Goal: Information Seeking & Learning: Check status

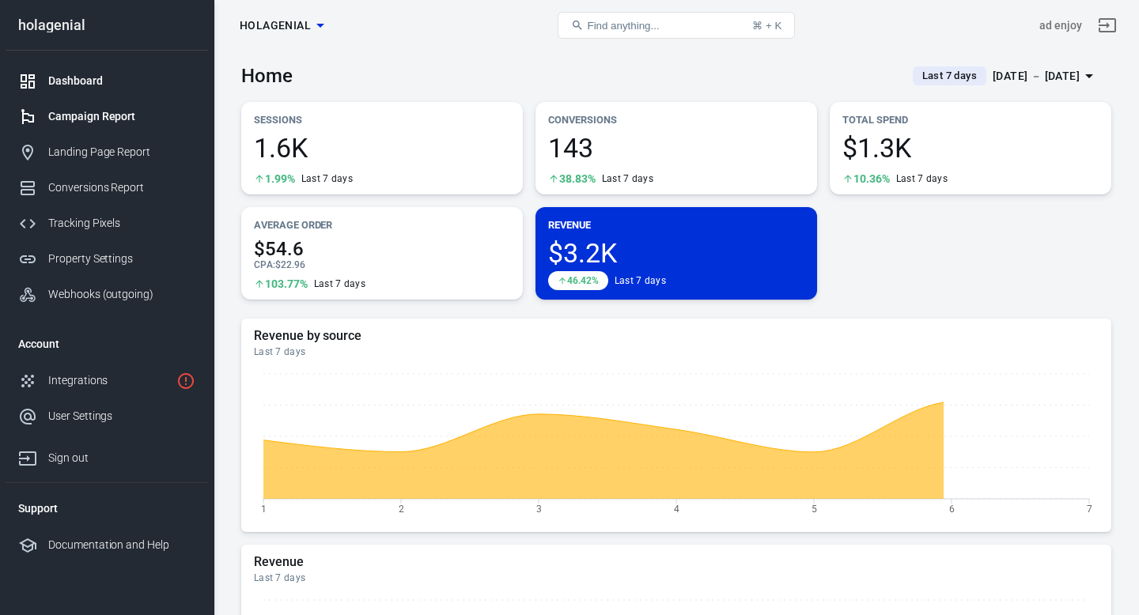
click at [88, 117] on div "Campaign Report" at bounding box center [121, 116] width 147 height 17
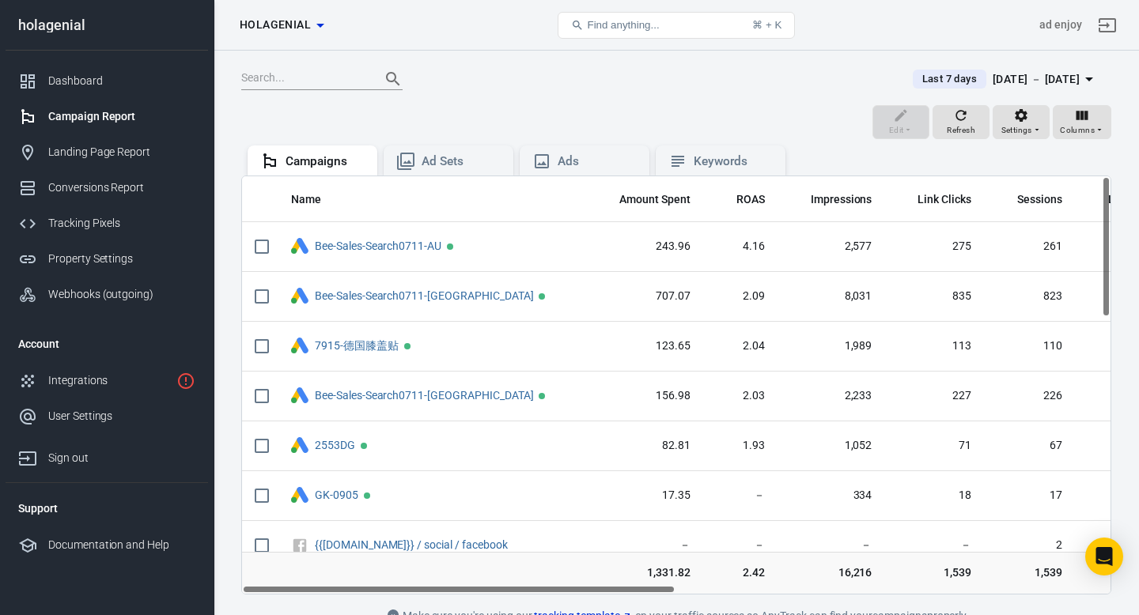
click at [605, 25] on span "Find anything..." at bounding box center [623, 25] width 72 height 12
click at [610, 32] on button "Find anything... ⌘ + K" at bounding box center [676, 25] width 237 height 27
click at [296, 75] on input "text" at bounding box center [304, 79] width 127 height 21
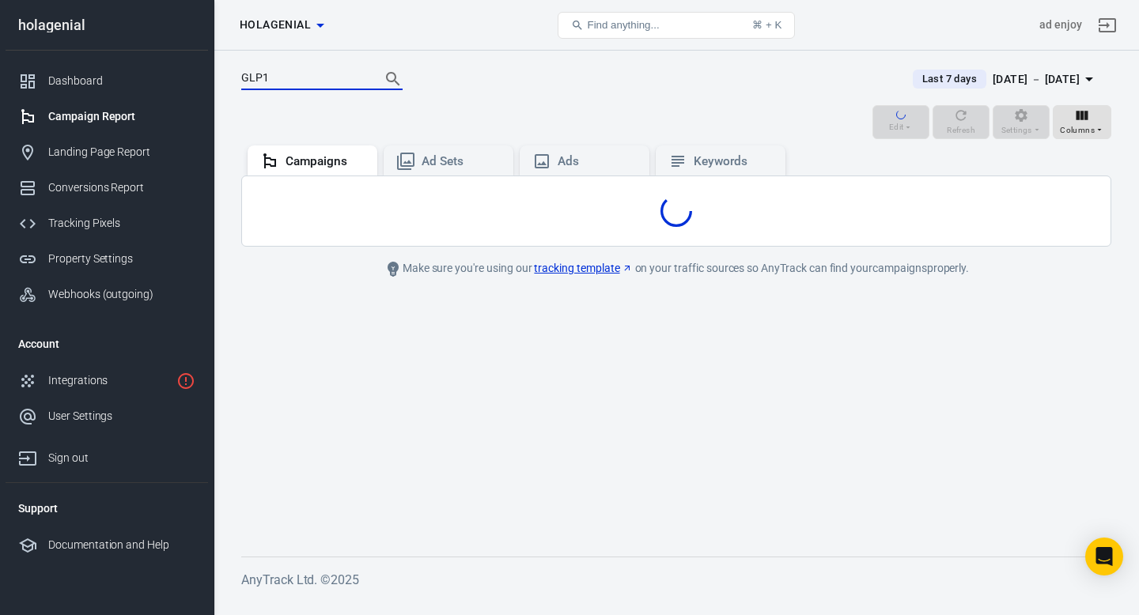
click at [374, 60] on button "Search" at bounding box center [393, 79] width 38 height 38
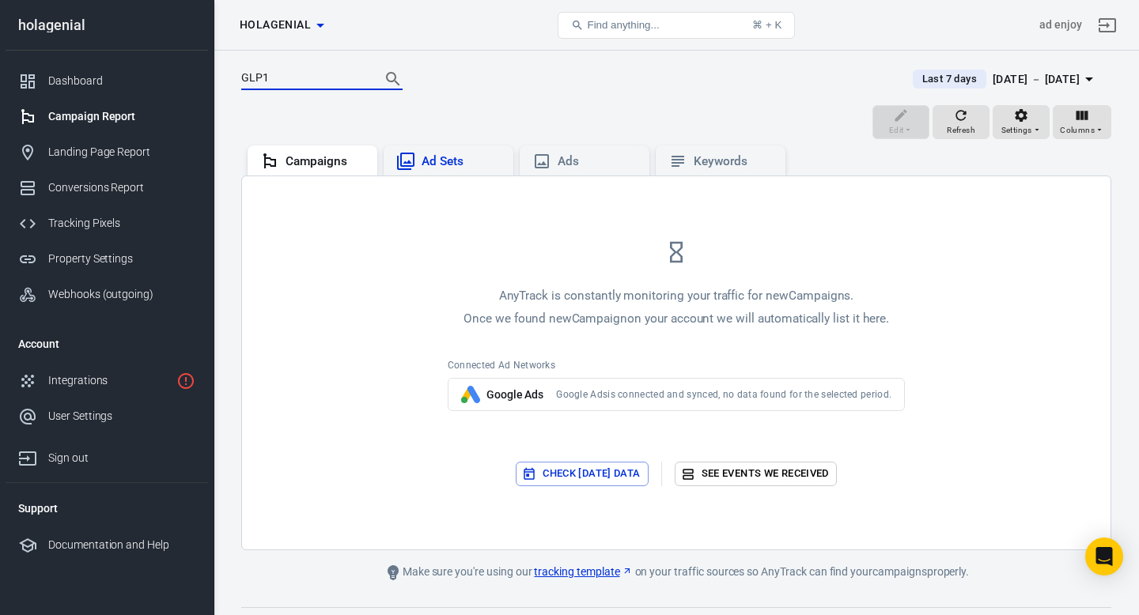
click at [433, 158] on div "Ad Sets" at bounding box center [461, 161] width 79 height 17
click at [298, 81] on input "GLP1" at bounding box center [304, 79] width 127 height 21
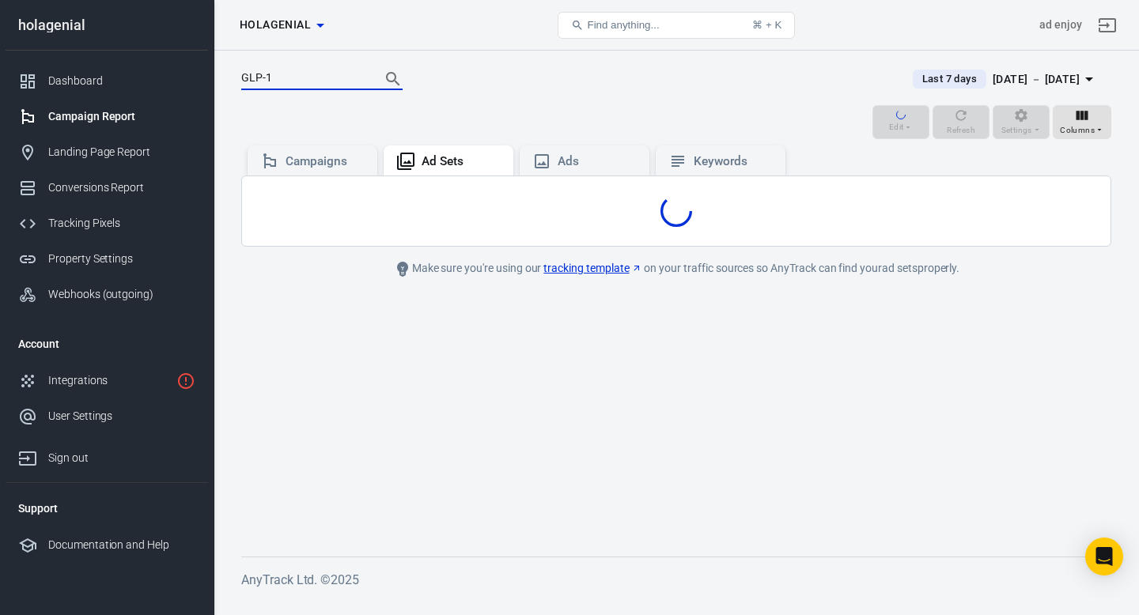
drag, startPoint x: 274, startPoint y: 78, endPoint x: 229, endPoint y: 78, distance: 44.3
click at [229, 78] on div "GLP-1 Last 7 days [DATE] － [DATE] Edit Refresh Settings Columns Campaigns Ad Se…" at bounding box center [676, 325] width 925 height 549
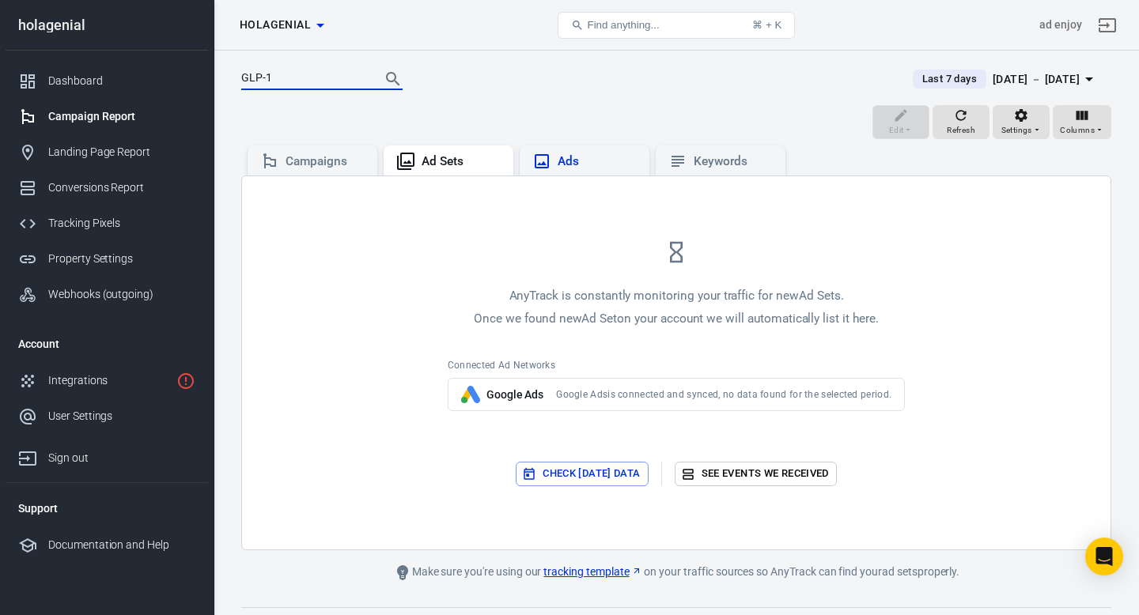
click at [580, 161] on div "Ads" at bounding box center [597, 161] width 79 height 17
click at [314, 81] on input "GLP-1" at bounding box center [304, 79] width 127 height 21
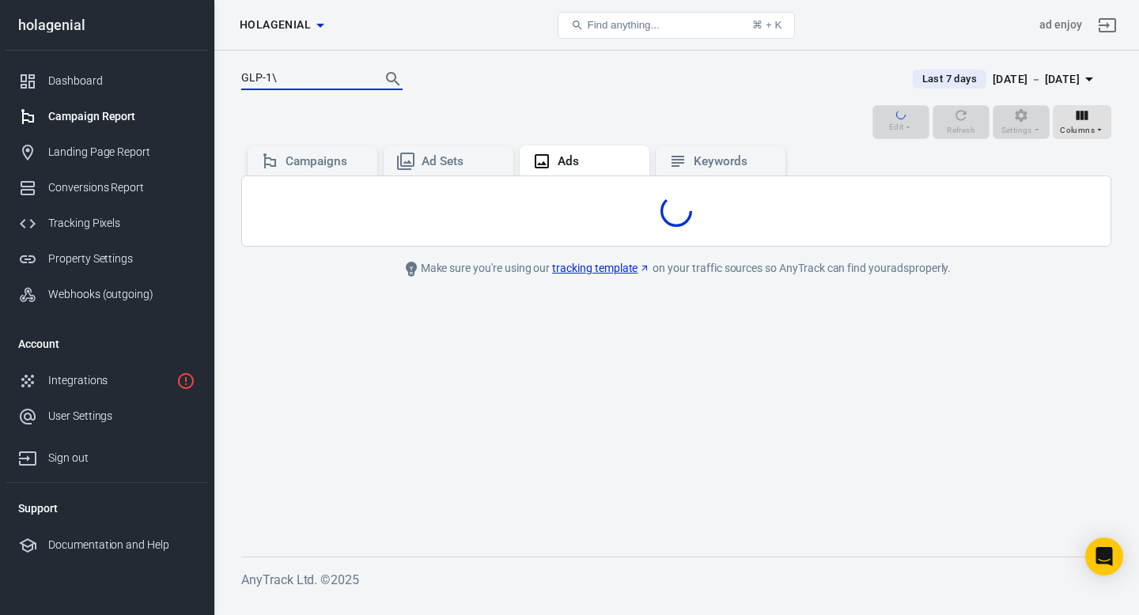
type input "GLP-1"
click at [374, 60] on button "Search" at bounding box center [393, 79] width 38 height 38
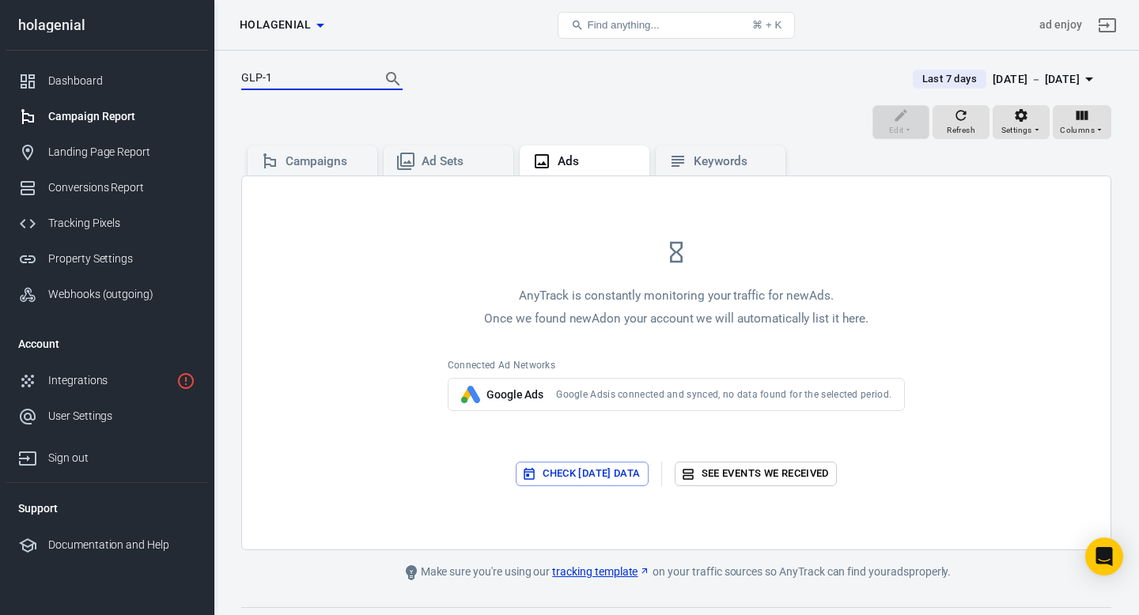
click at [589, 391] on span "Google Ads is connected and synced, no data found for the selected period." at bounding box center [723, 394] width 335 height 13
click at [649, 21] on span "Find anything..." at bounding box center [623, 25] width 72 height 12
click at [635, 27] on span "Find anything..." at bounding box center [623, 25] width 72 height 12
click at [335, 162] on div "Campaigns" at bounding box center [324, 161] width 79 height 17
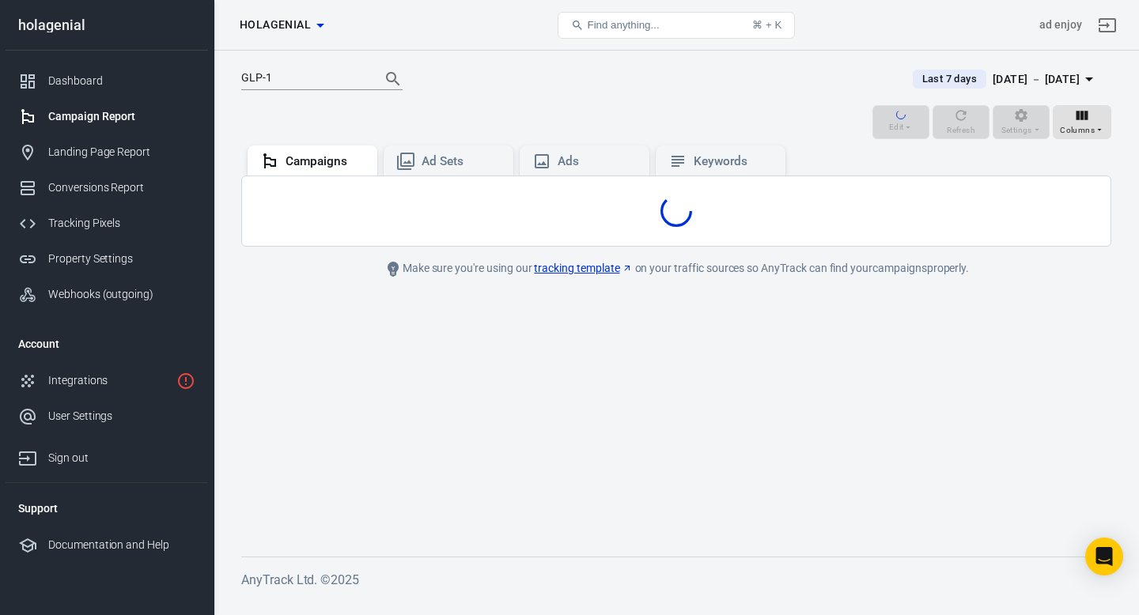
click at [386, 75] on icon "Search" at bounding box center [392, 78] width 13 height 13
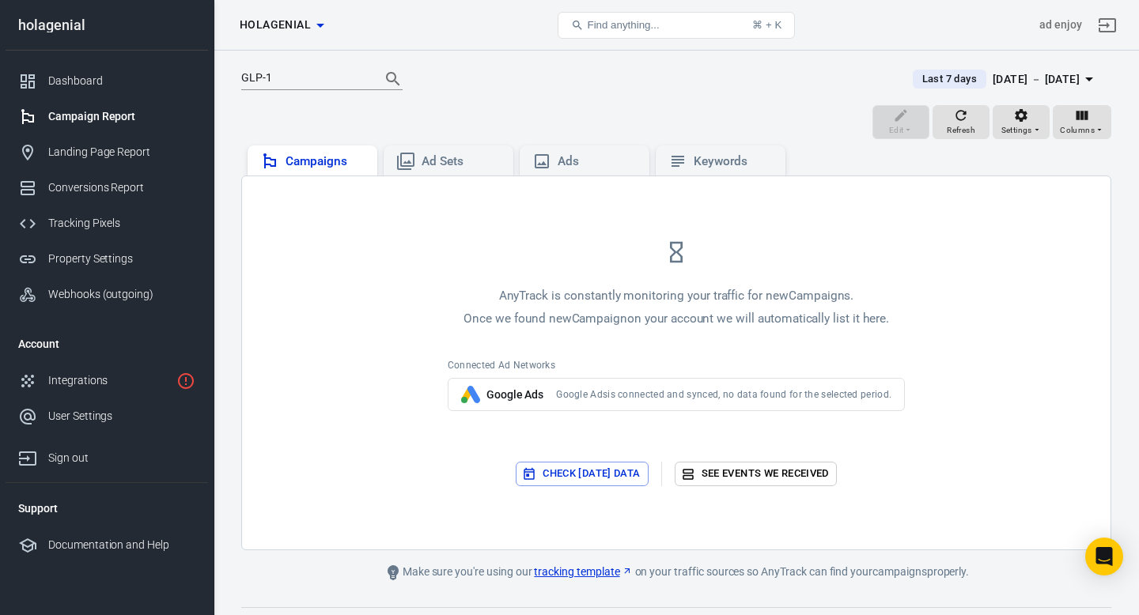
click at [313, 164] on div "Campaigns" at bounding box center [324, 161] width 79 height 17
click at [296, 75] on input "GLP-1" at bounding box center [304, 79] width 127 height 21
type input "G"
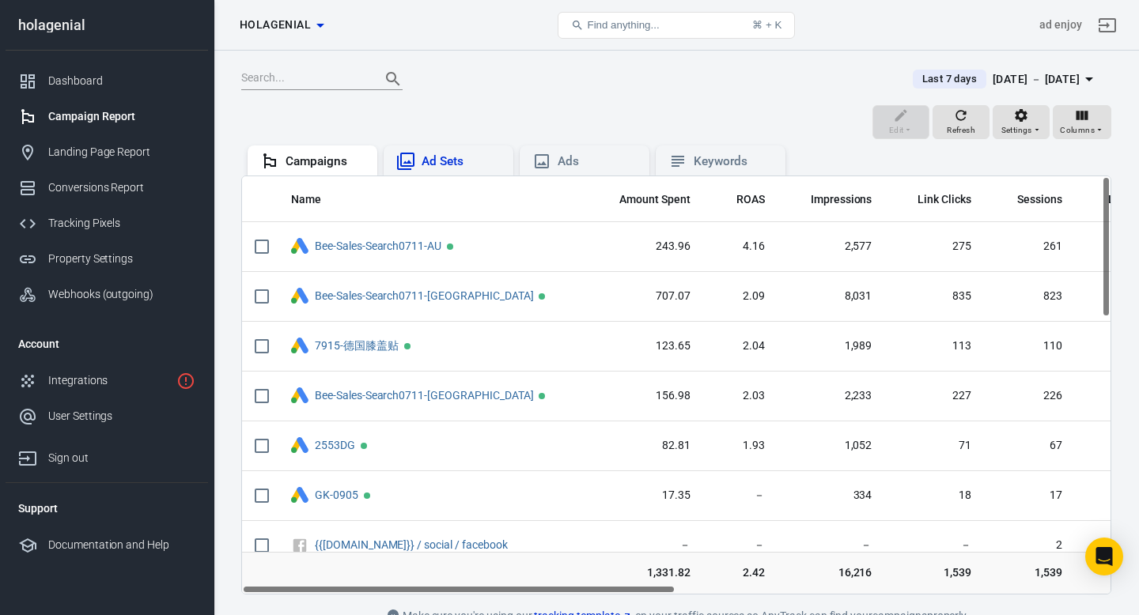
click at [442, 162] on div "Ad Sets" at bounding box center [461, 161] width 79 height 17
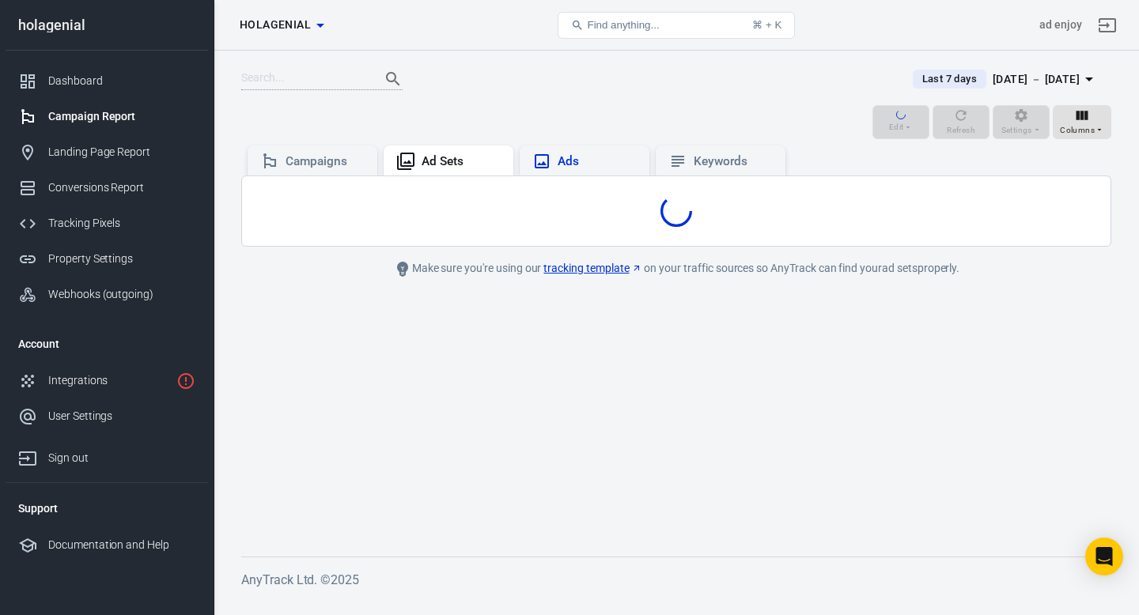
click at [549, 169] on icon at bounding box center [541, 161] width 19 height 19
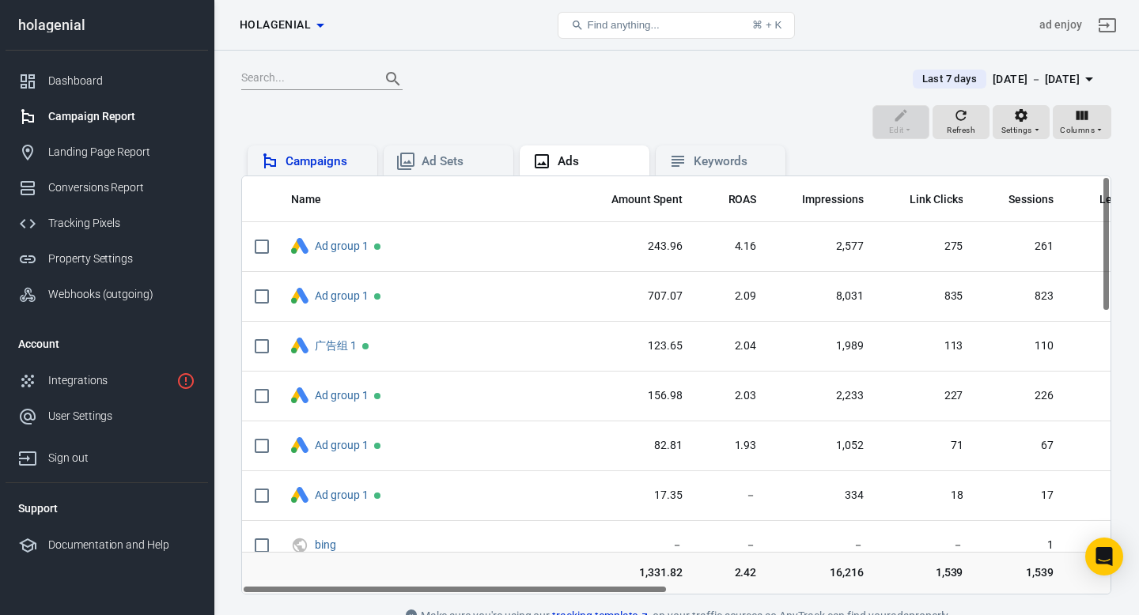
click at [312, 157] on div "Campaigns" at bounding box center [324, 161] width 79 height 17
